Goal: Task Accomplishment & Management: Use online tool/utility

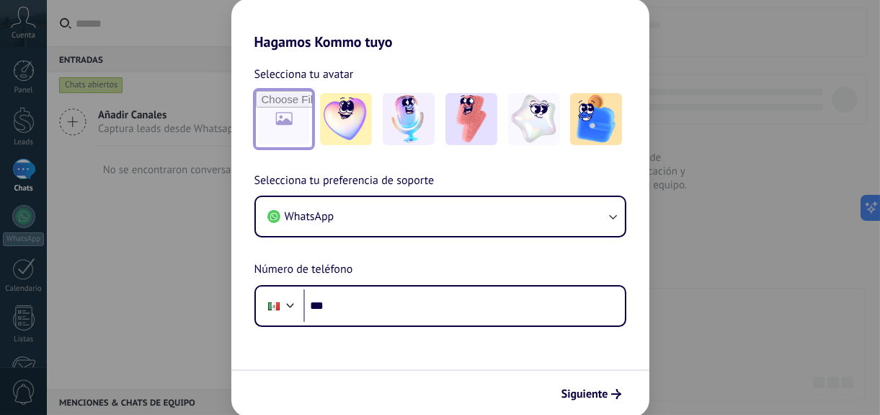
click at [283, 115] on input "file" at bounding box center [284, 119] width 56 height 56
type input "**********"
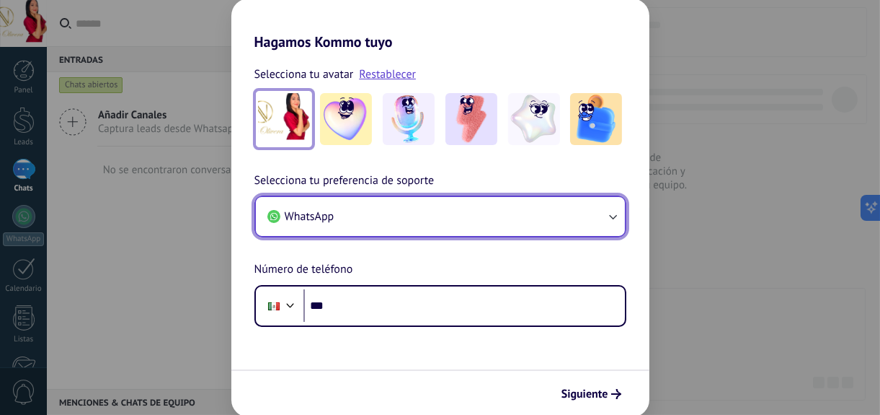
click at [469, 222] on button "WhatsApp" at bounding box center [440, 216] width 369 height 39
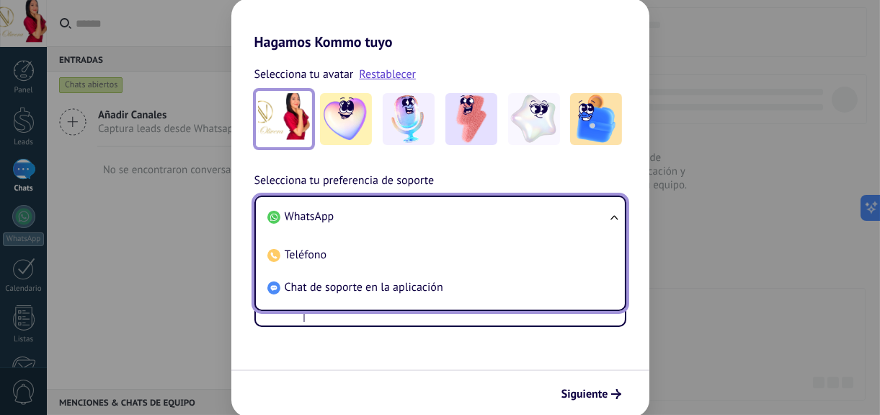
click at [469, 222] on li "WhatsApp" at bounding box center [438, 216] width 352 height 32
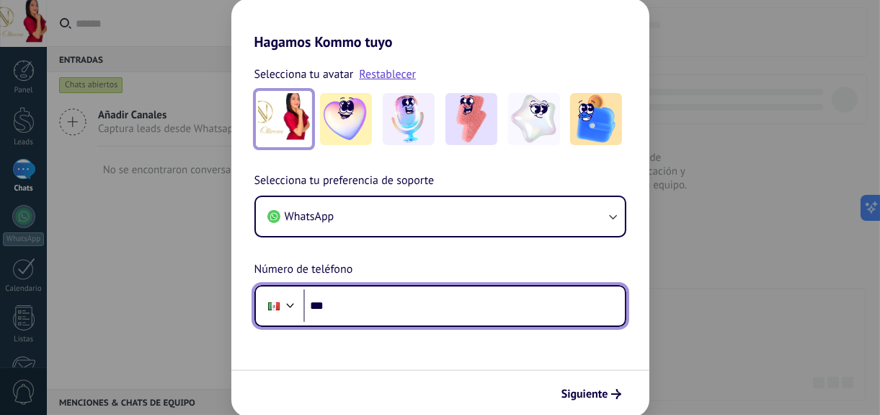
click at [428, 298] on input "***" at bounding box center [465, 305] width 322 height 33
type input "**********"
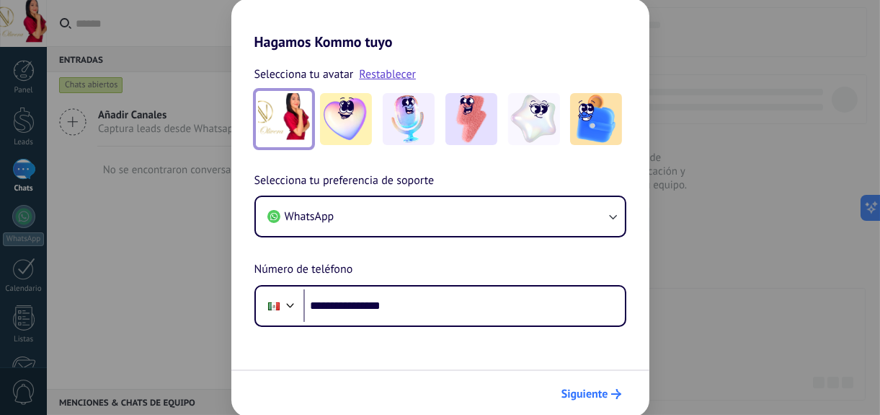
click at [588, 385] on button "Siguiente" at bounding box center [591, 393] width 73 height 25
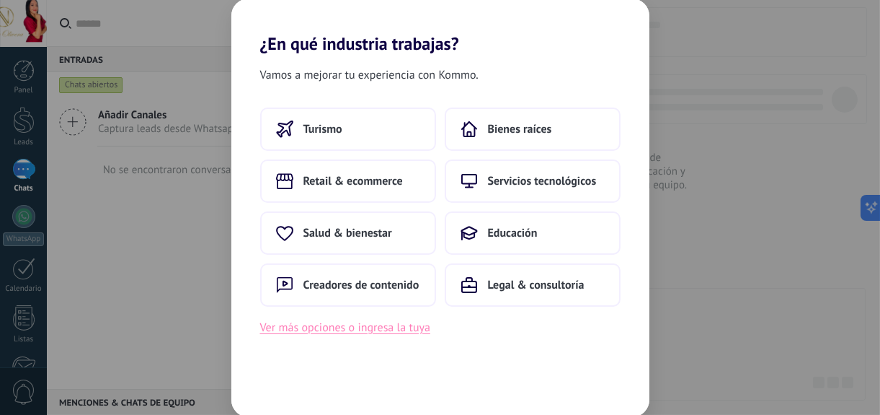
click at [355, 328] on button "Ver más opciones o ingresa la tuya" at bounding box center [345, 327] width 170 height 19
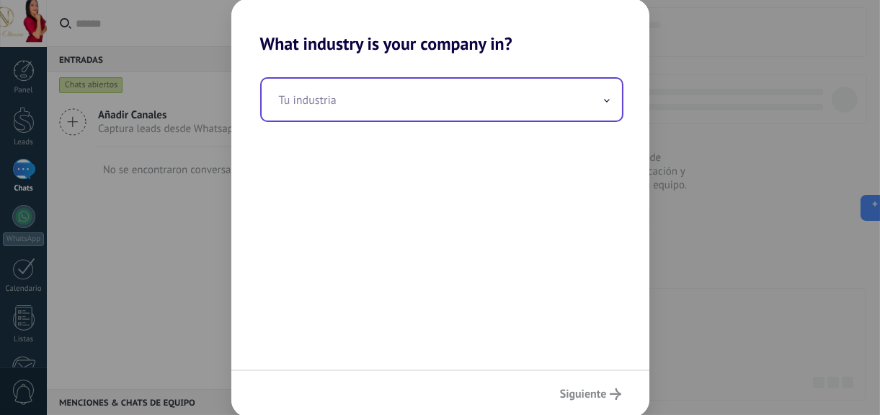
click at [365, 97] on input "text" at bounding box center [442, 100] width 360 height 42
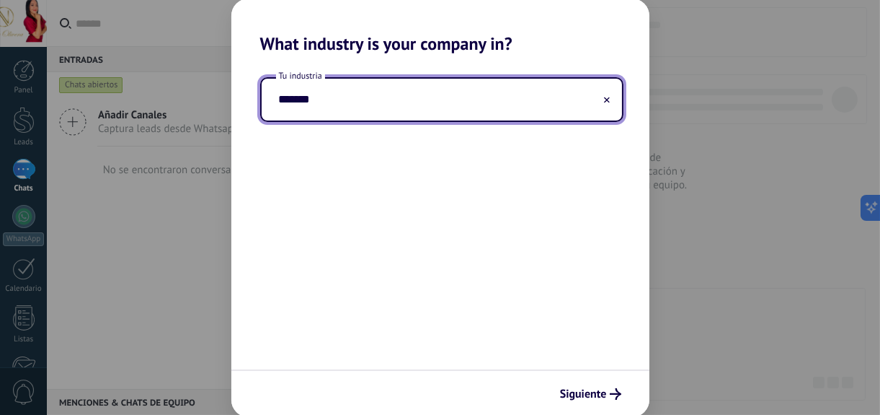
type input "*******"
click at [593, 394] on span "Siguiente" at bounding box center [583, 394] width 47 height 10
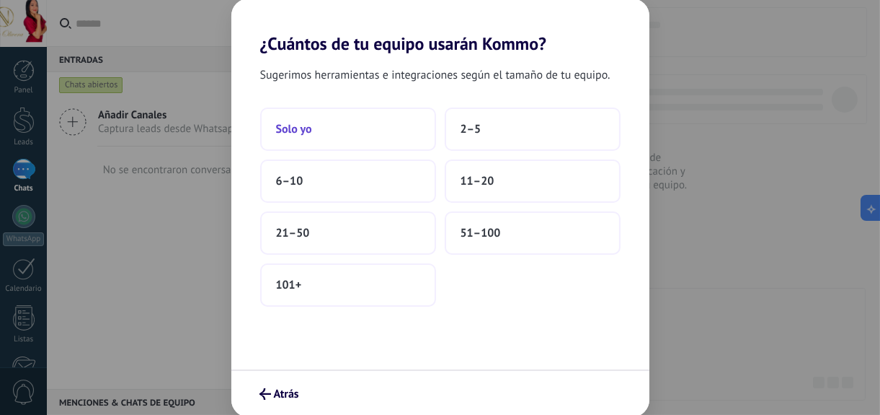
click at [332, 122] on button "Solo yo" at bounding box center [348, 128] width 176 height 43
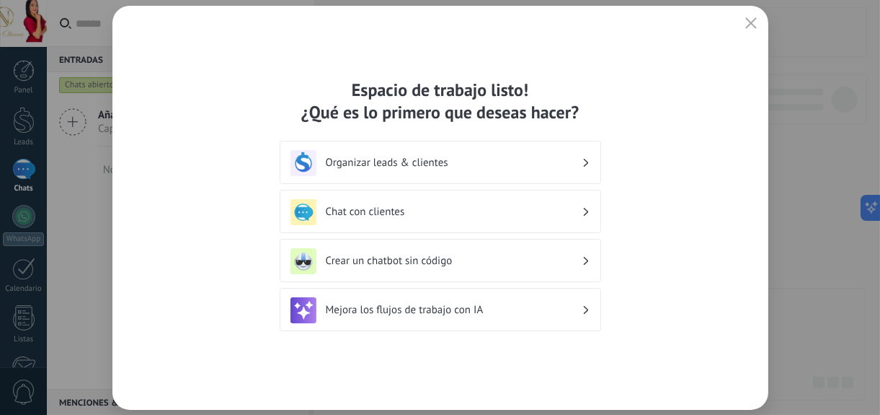
click at [570, 210] on h3 "Chat con clientes" at bounding box center [454, 212] width 256 height 14
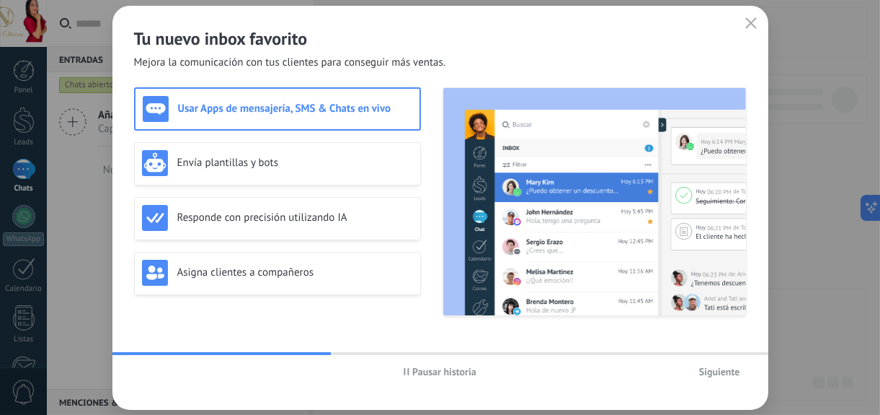
click at [340, 112] on h3 "Usar Apps de mensajería, SMS & Chats en vivo" at bounding box center [295, 109] width 234 height 14
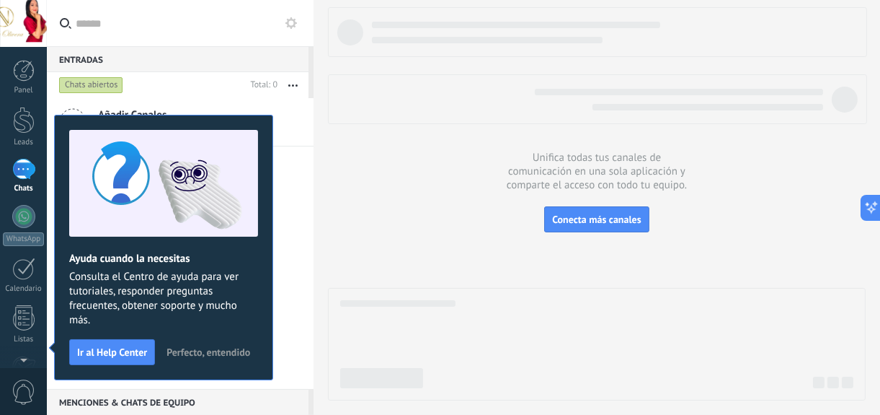
click at [287, 252] on div "Añadir Canales Captura leads desde Whatsapp y más! No se encontraron conversaci…" at bounding box center [180, 243] width 267 height 291
click at [604, 219] on span "Conecta más canales" at bounding box center [596, 219] width 89 height 13
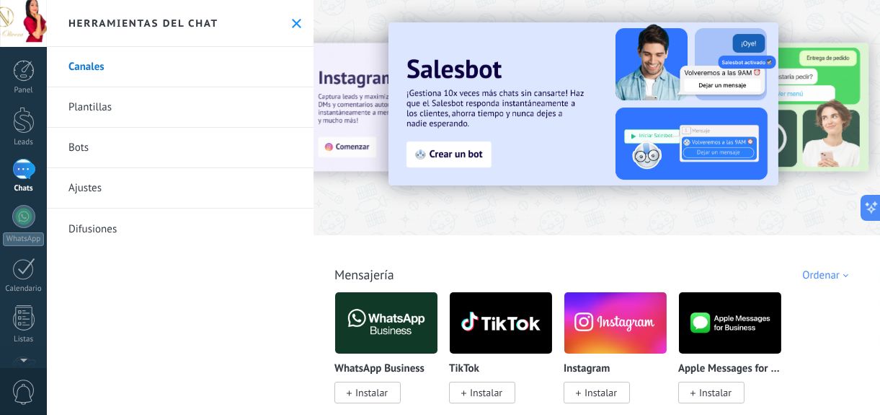
click at [373, 395] on span "Instalar" at bounding box center [371, 392] width 32 height 13
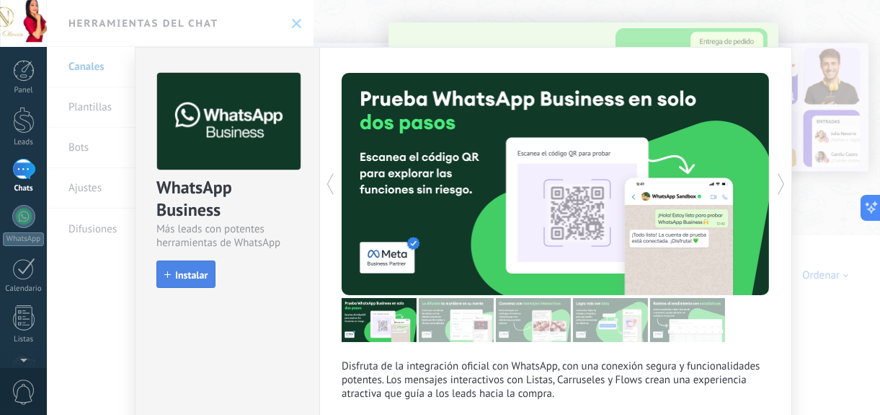
click at [182, 265] on button "Instalar" at bounding box center [185, 273] width 59 height 27
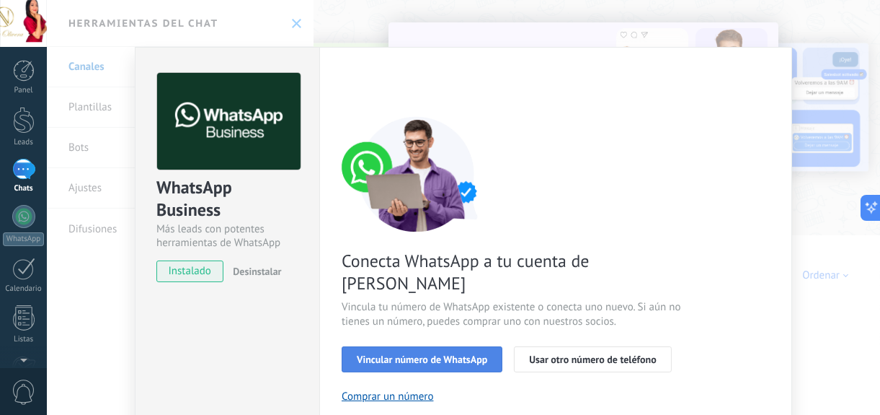
click at [443, 354] on span "Vincular número de WhatsApp" at bounding box center [422, 359] width 130 height 10
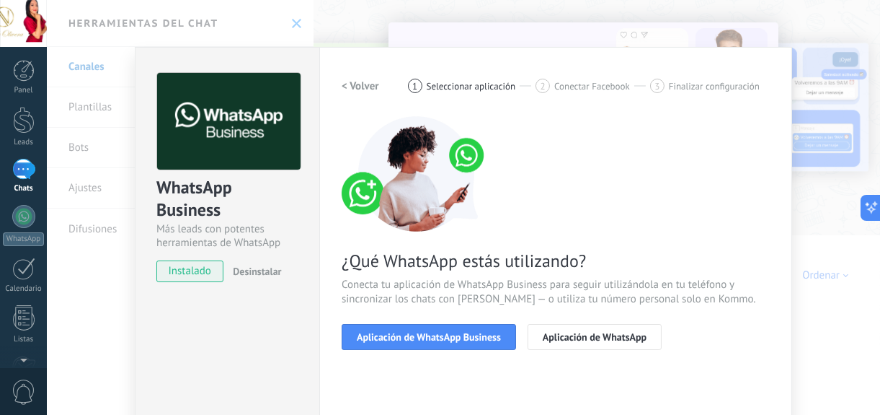
click at [443, 339] on span "Aplicación de WhatsApp Business" at bounding box center [429, 337] width 144 height 10
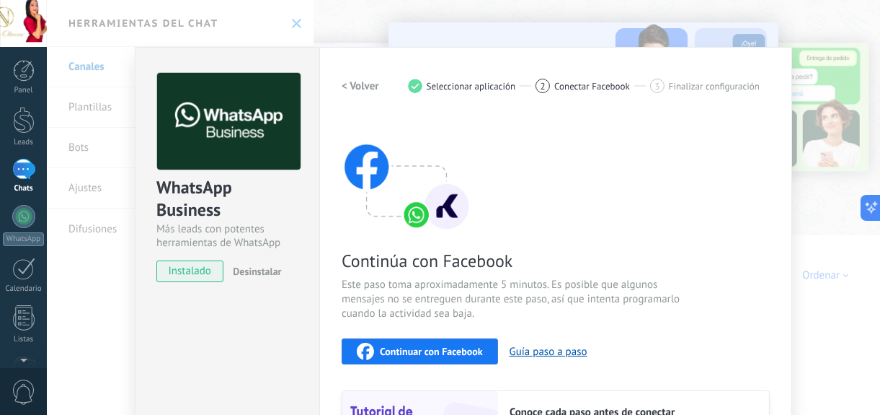
click at [192, 266] on span "instalado" at bounding box center [190, 271] width 66 height 22
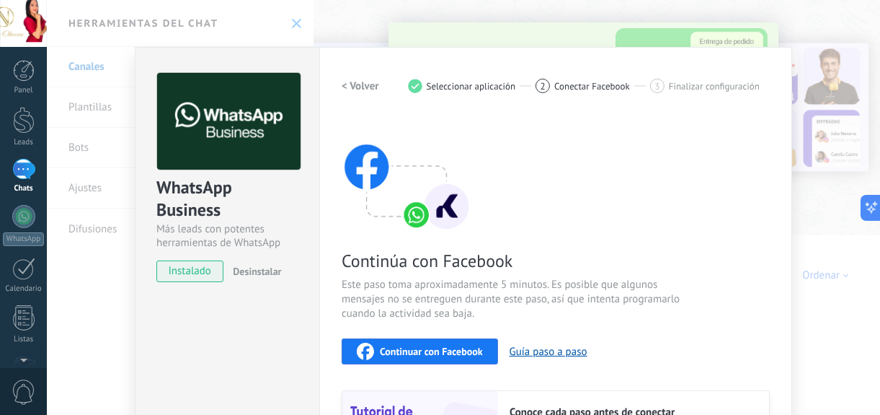
click at [452, 350] on span "Continuar con Facebook" at bounding box center [431, 351] width 103 height 10
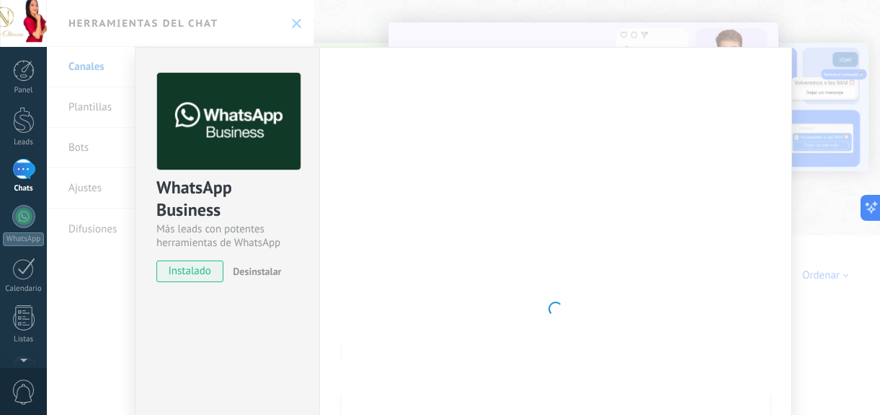
drag, startPoint x: 185, startPoint y: 264, endPoint x: 62, endPoint y: 204, distance: 136.4
click at [62, 204] on div "WhatsApp Business Más leads con potentes herramientas de WhatsApp instalado Des…" at bounding box center [463, 207] width 833 height 415
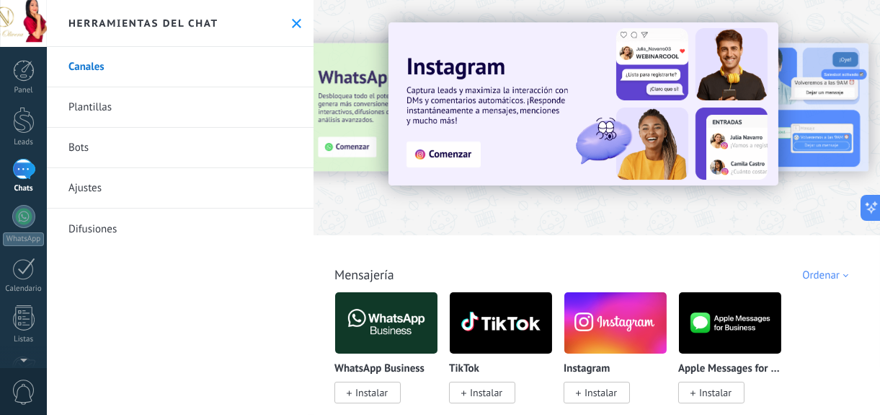
click at [25, 182] on link "Chats" at bounding box center [23, 176] width 47 height 35
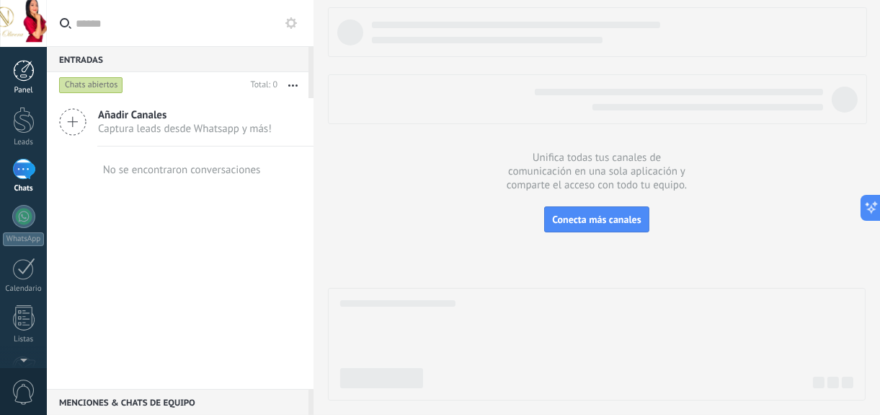
click at [21, 69] on div at bounding box center [24, 71] width 22 height 22
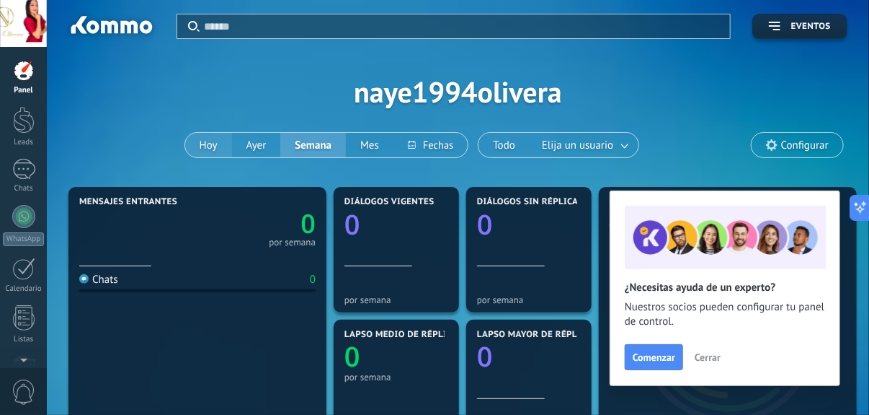
click at [231, 146] on button "Hoy" at bounding box center [208, 145] width 47 height 25
click at [22, 125] on div at bounding box center [24, 120] width 22 height 27
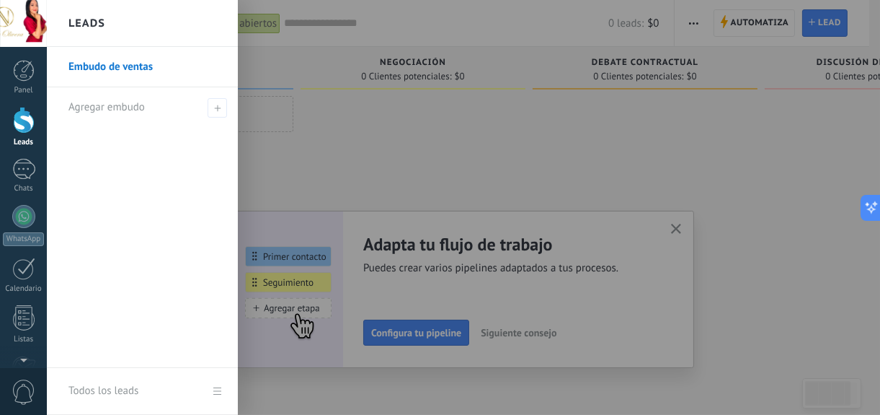
click at [141, 68] on link "Embudo de ventas" at bounding box center [145, 67] width 155 height 40
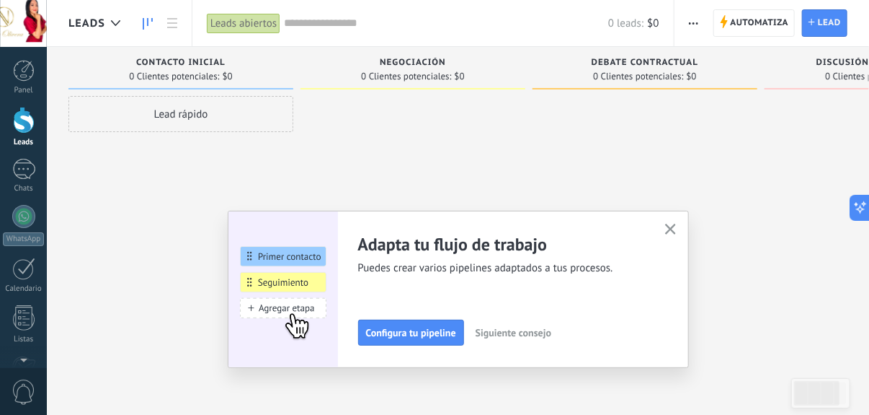
click at [399, 102] on div at bounding box center [413, 209] width 225 height 226
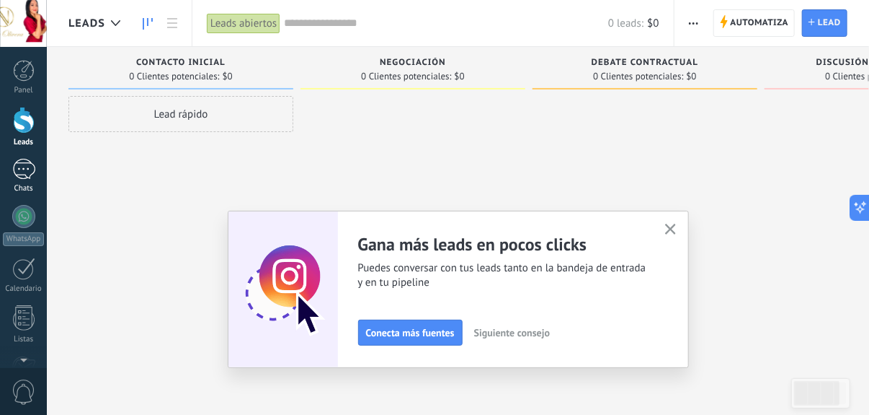
click at [21, 184] on div "Chats" at bounding box center [24, 188] width 42 height 9
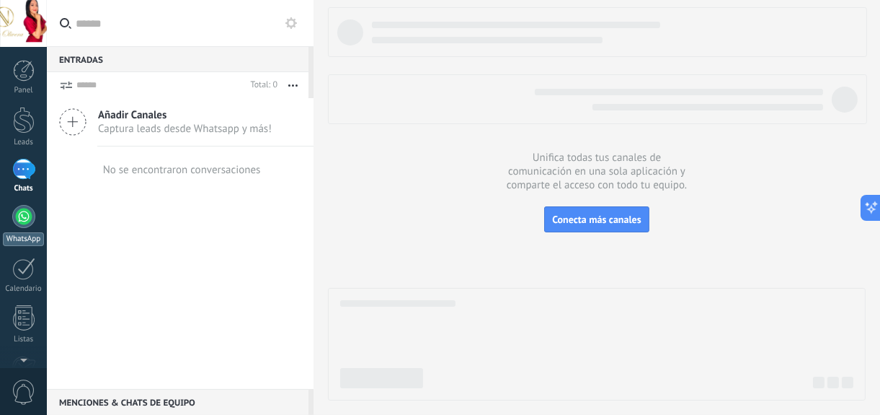
click at [29, 215] on div at bounding box center [23, 216] width 23 height 23
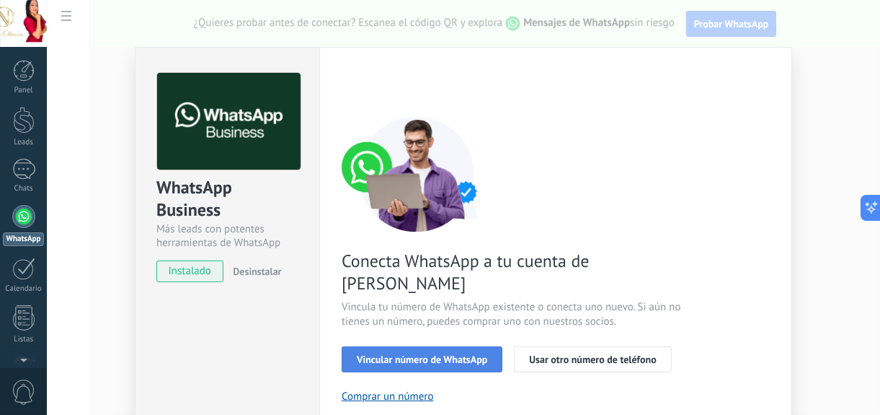
click at [462, 354] on span "Vincular número de WhatsApp" at bounding box center [422, 359] width 130 height 10
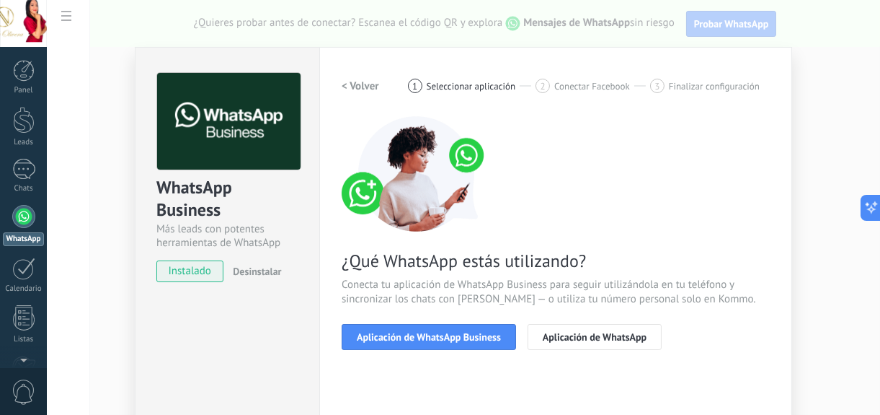
click at [462, 341] on span "Aplicación de WhatsApp Business" at bounding box center [429, 337] width 144 height 10
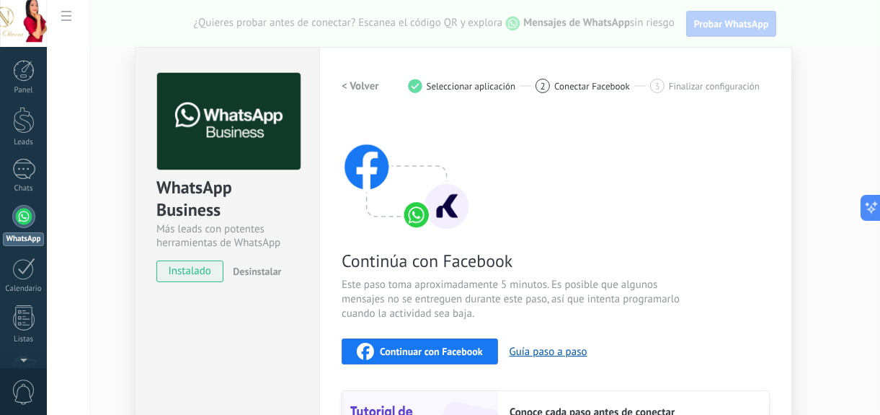
click at [459, 332] on div "Continúa con Facebook Este paso toma aproximadamente 5 minutos. Es posible que …" at bounding box center [556, 310] width 428 height 389
click at [399, 340] on button "Continuar con Facebook" at bounding box center [420, 351] width 156 height 26
